Goal: Find specific page/section: Find specific page/section

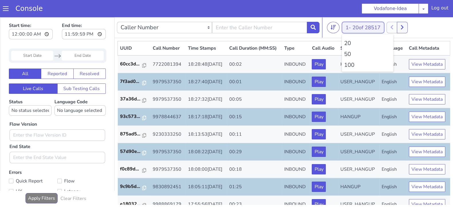
click at [351, 29] on button "1 - 20 of 28517" at bounding box center [363, 27] width 42 height 11
click at [347, 64] on li "100" at bounding box center [367, 65] width 47 height 9
drag, startPoint x: 348, startPoint y: 25, endPoint x: 349, endPoint y: 34, distance: 8.8
click at [348, 26] on button "1 - 100 of 28517" at bounding box center [365, 27] width 46 height 11
click at [350, 64] on li "100" at bounding box center [367, 65] width 47 height 9
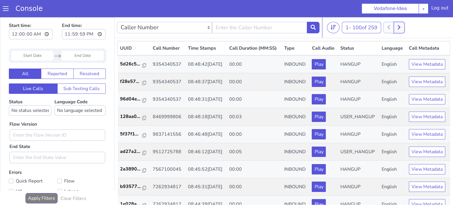
click at [403, 26] on button at bounding box center [398, 27] width 11 height 11
click at [396, 27] on icon at bounding box center [394, 27] width 3 height 5
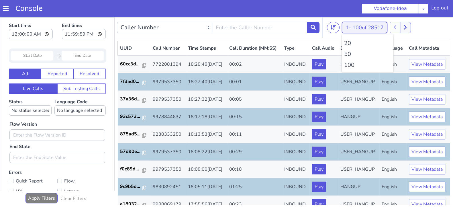
click at [347, 28] on button "1 - 100 of 28517" at bounding box center [365, 27] width 46 height 11
click at [347, 66] on li "100" at bounding box center [367, 65] width 47 height 9
click at [407, 27] on icon at bounding box center [405, 27] width 3 height 5
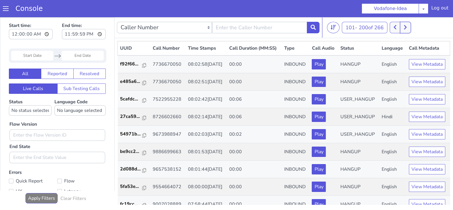
click at [401, 27] on button at bounding box center [405, 27] width 11 height 11
click at [396, 27] on icon at bounding box center [394, 27] width 3 height 5
click at [404, 27] on button at bounding box center [398, 27] width 11 height 11
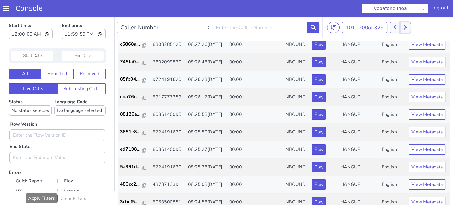
scroll to position [407, 0]
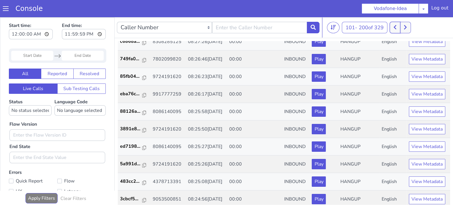
drag, startPoint x: 397, startPoint y: 25, endPoint x: 366, endPoint y: 22, distance: 30.8
click at [396, 25] on icon at bounding box center [394, 27] width 3 height 4
